Goal: Download file/media

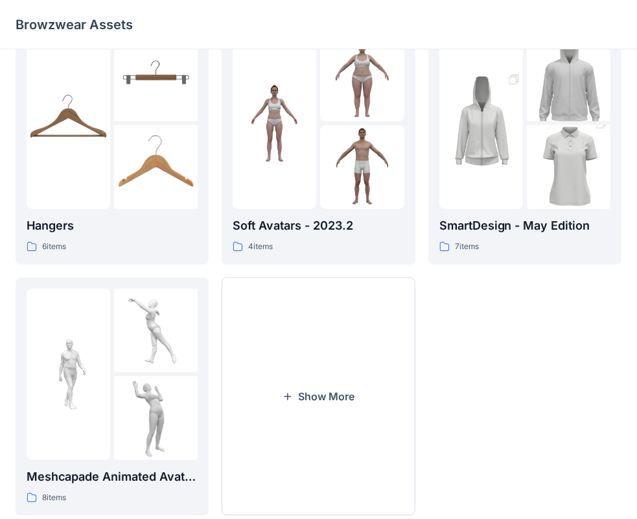
scroll to position [294, 0]
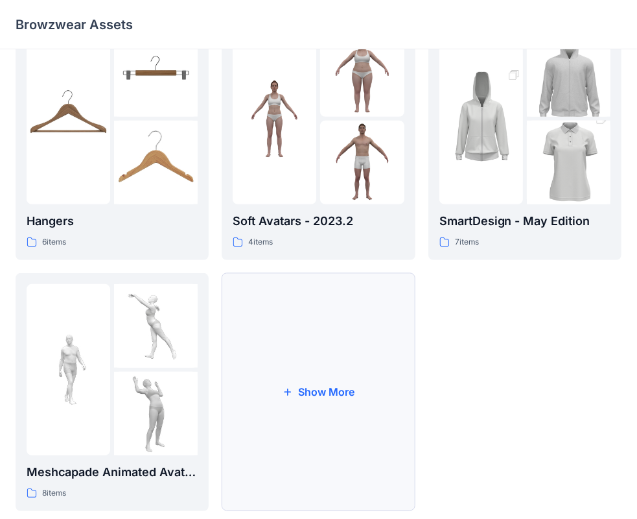
click at [309, 394] on button "Show More" at bounding box center [318, 392] width 193 height 238
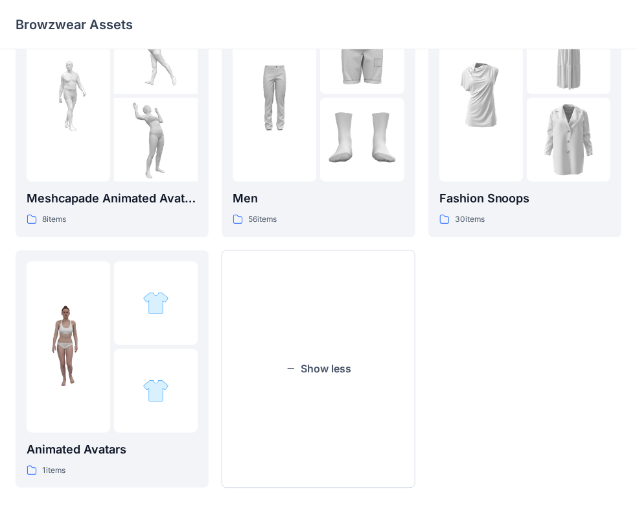
scroll to position [573, 0]
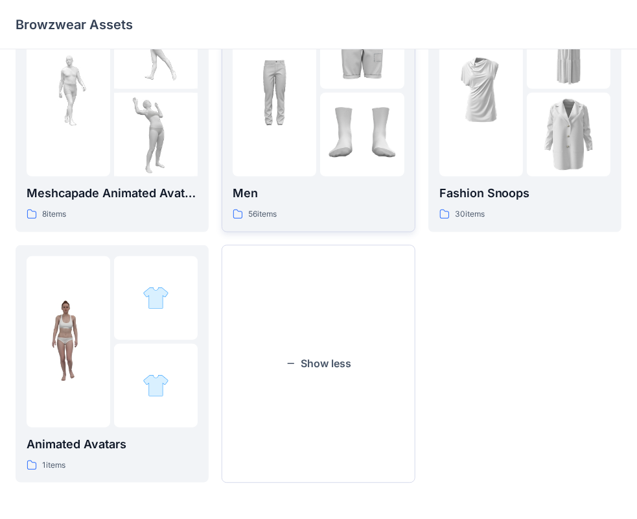
click at [301, 110] on img at bounding box center [275, 91] width 84 height 84
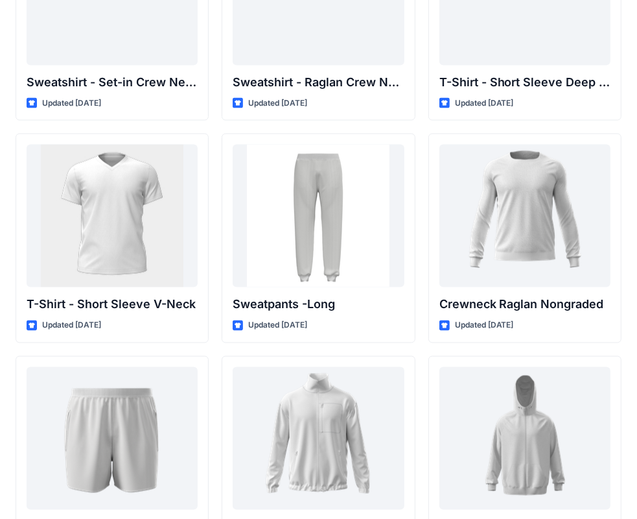
scroll to position [1370, 0]
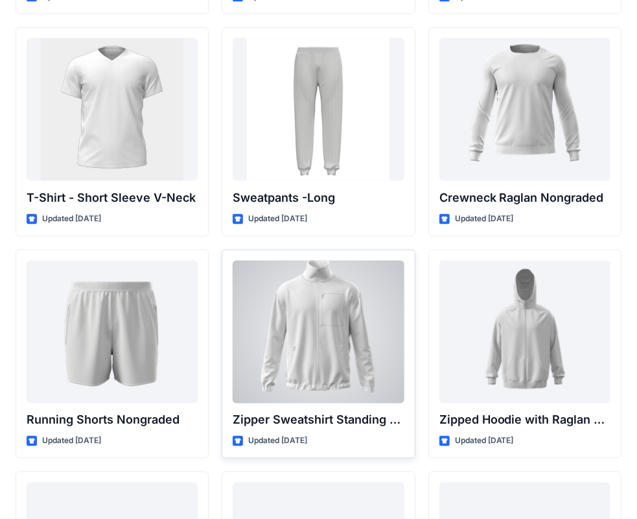
click at [345, 336] on div at bounding box center [318, 332] width 171 height 143
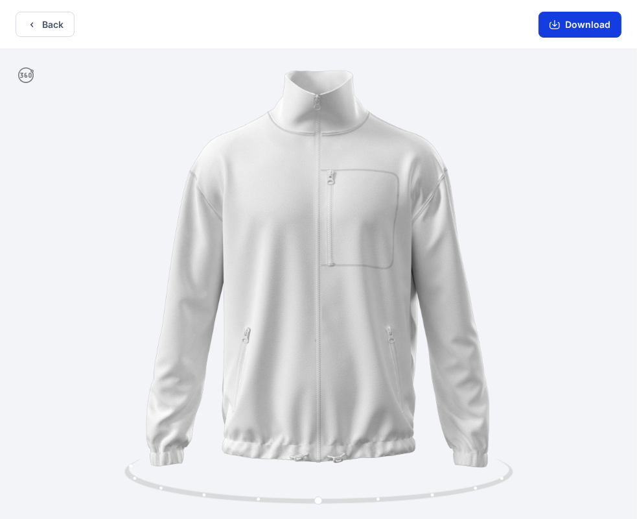
click at [584, 23] on button "Download" at bounding box center [580, 25] width 83 height 26
